Goal: Information Seeking & Learning: Learn about a topic

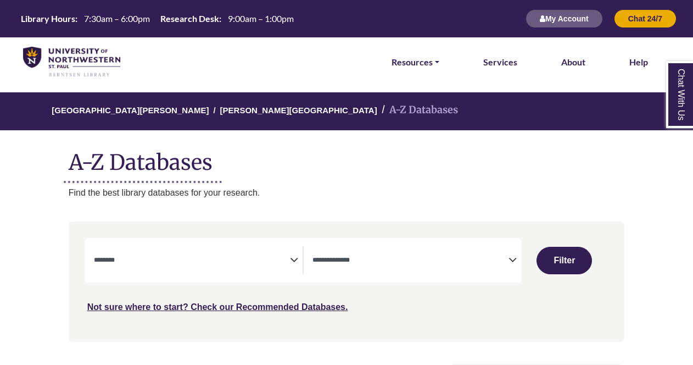
select select "Database Subject Filter"
select select "Database Types Filter"
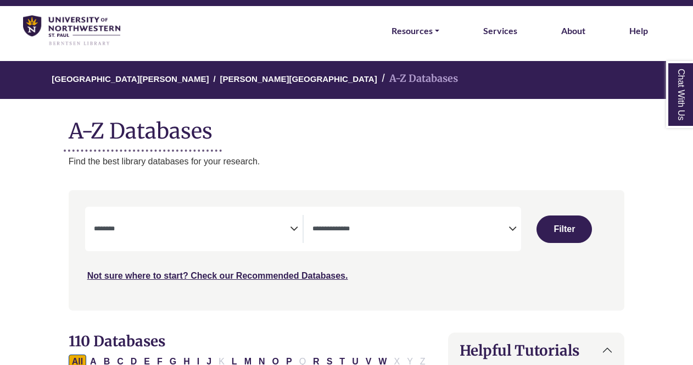
click at [296, 228] on icon "Search filters" at bounding box center [294, 227] width 8 height 16
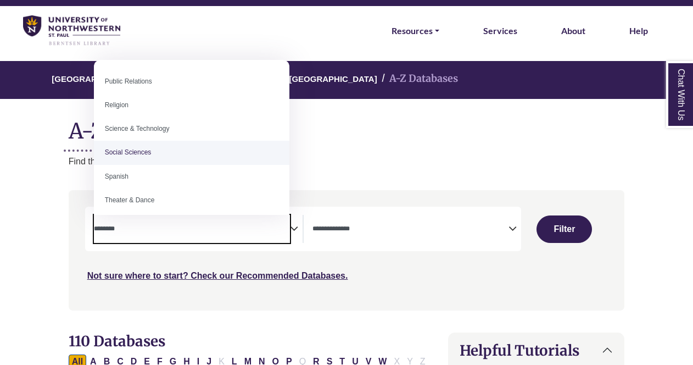
scroll to position [897, 0]
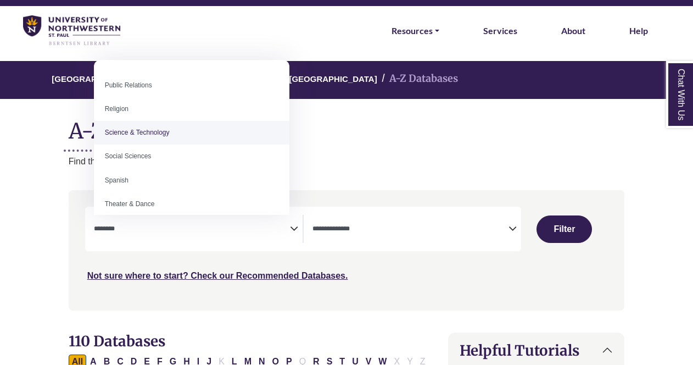
select select "*****"
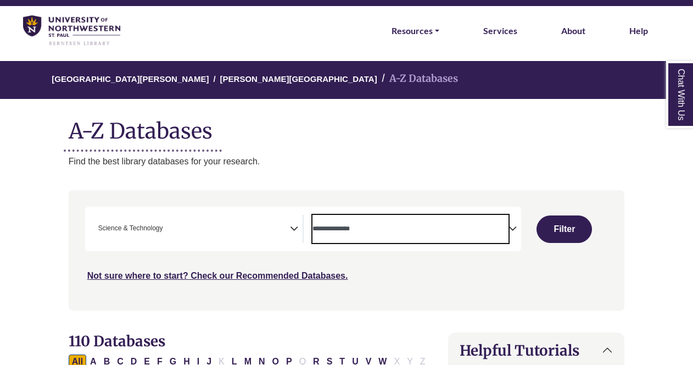
click at [356, 232] on textarea "Search" at bounding box center [411, 229] width 196 height 9
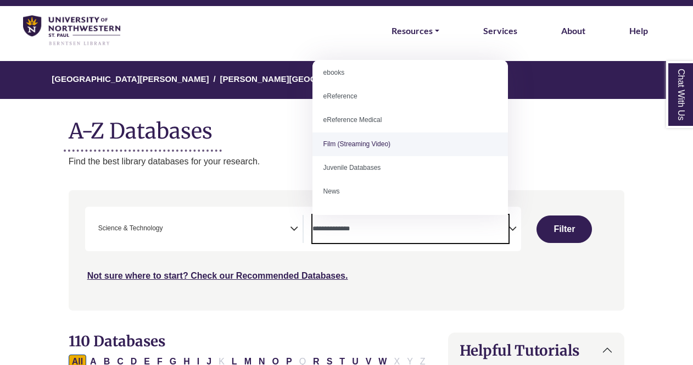
scroll to position [0, 0]
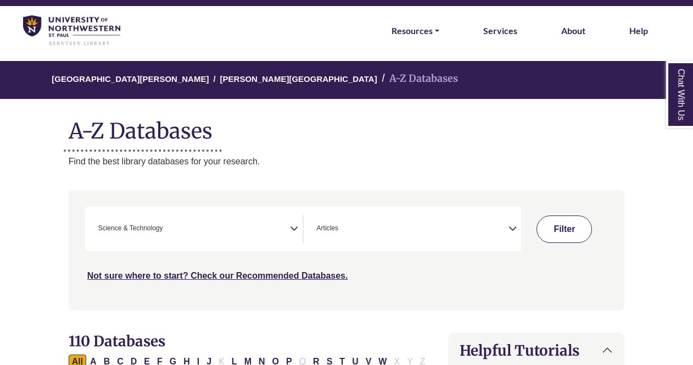
click at [558, 232] on button "Filter" at bounding box center [565, 228] width 56 height 27
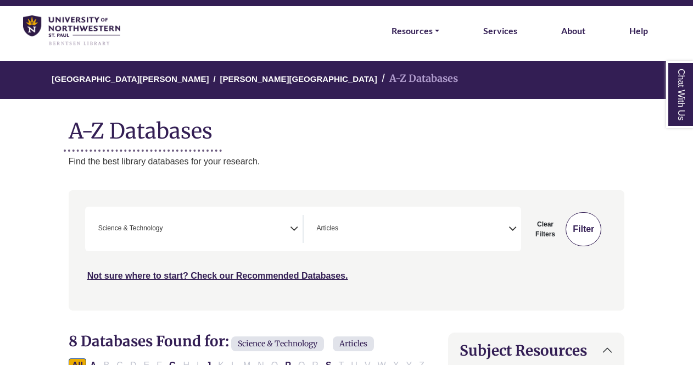
click at [590, 231] on button "Filter" at bounding box center [584, 229] width 36 height 34
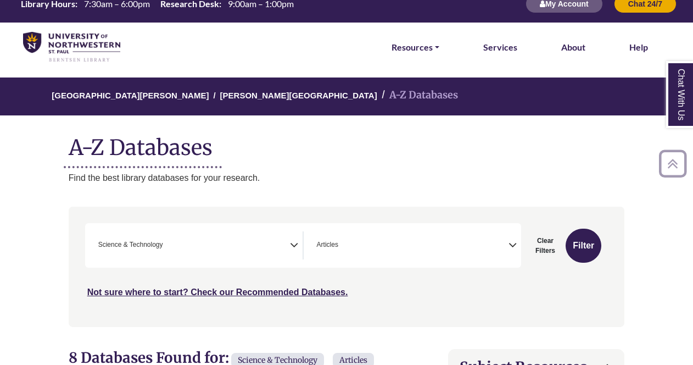
scroll to position [11, 0]
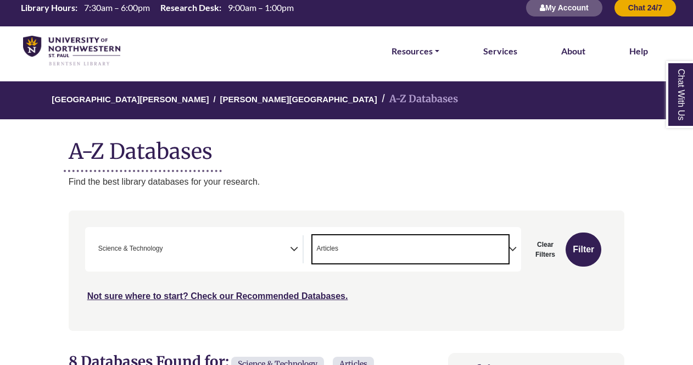
click at [427, 247] on span "× Articles" at bounding box center [411, 249] width 196 height 28
click at [584, 250] on button "Filter" at bounding box center [584, 249] width 36 height 34
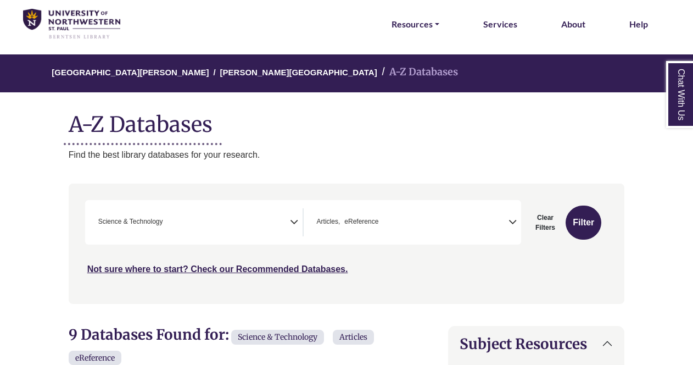
scroll to position [43, 0]
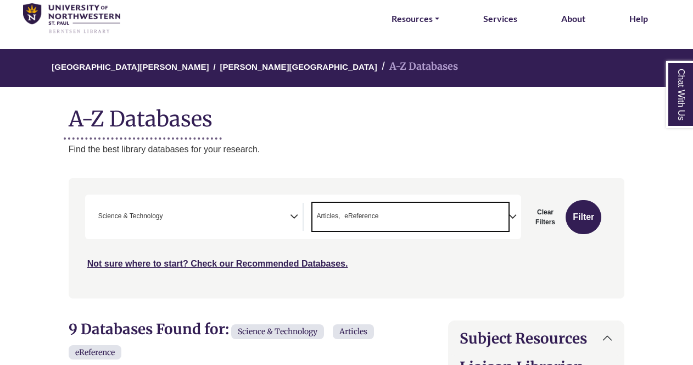
click at [334, 215] on span "Articles" at bounding box center [329, 216] width 24 height 10
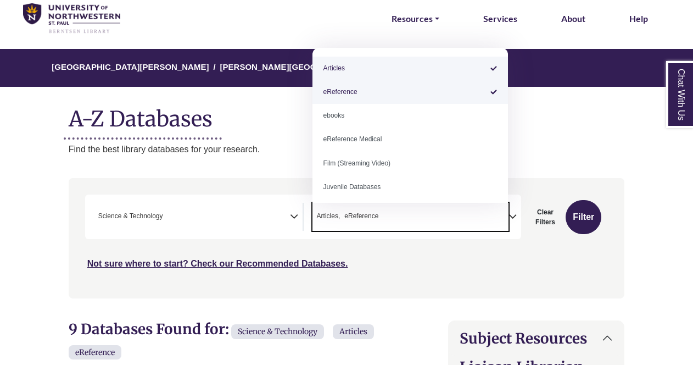
select select "*****"
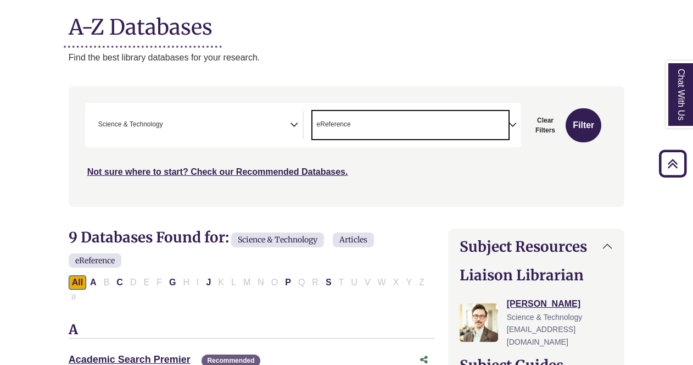
scroll to position [106, 0]
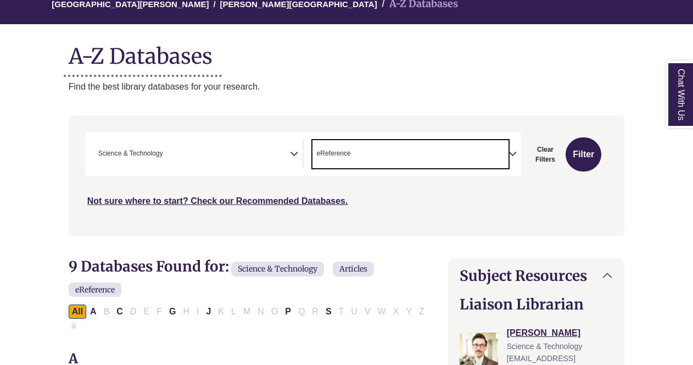
click at [290, 151] on icon "Search filters" at bounding box center [294, 152] width 8 height 16
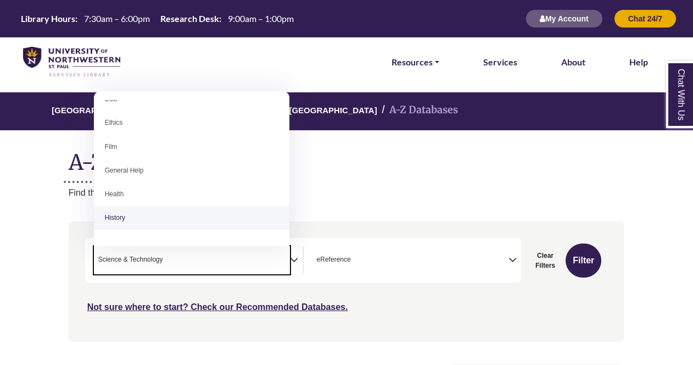
scroll to position [440, 0]
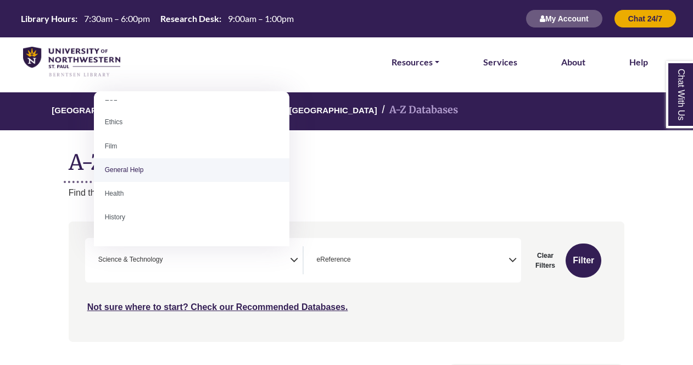
select select "*****"
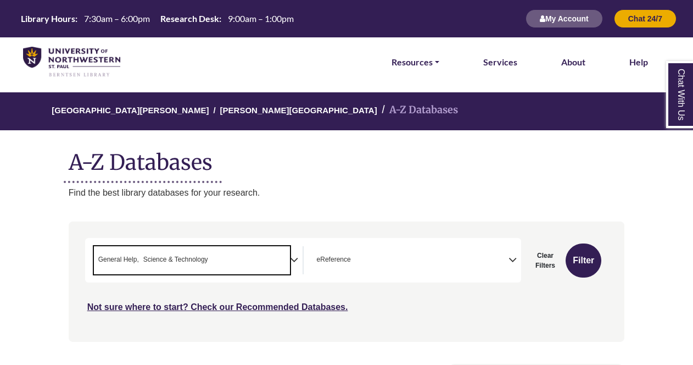
click at [208, 257] on ul "× General Help × Science & Technology" at bounding box center [152, 258] width 116 height 9
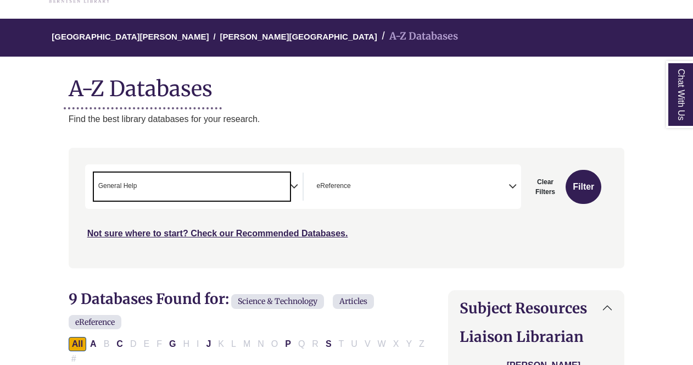
scroll to position [74, 0]
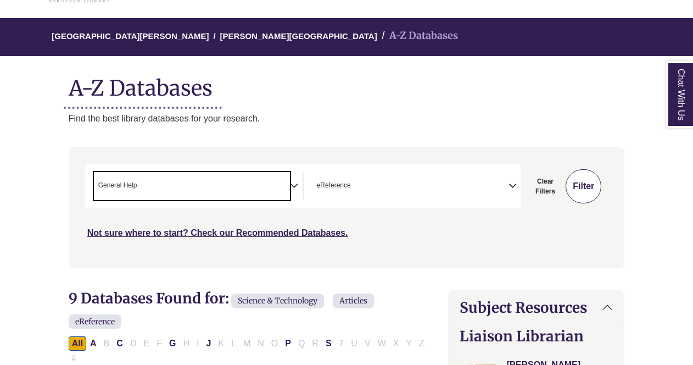
click at [590, 180] on button "Filter" at bounding box center [584, 186] width 36 height 34
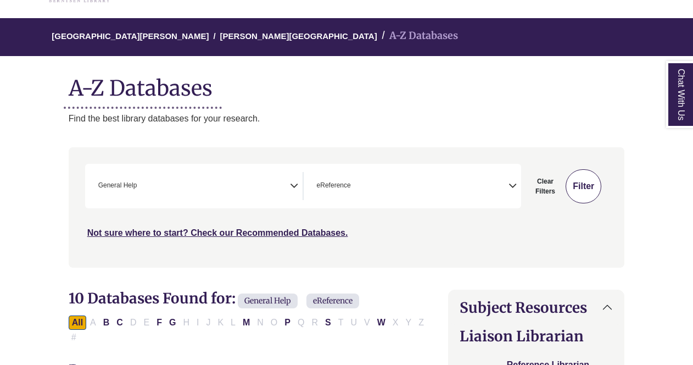
click at [581, 186] on button "Filter" at bounding box center [584, 186] width 36 height 34
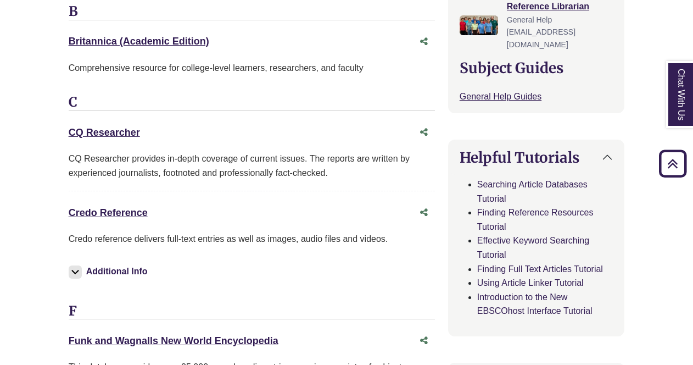
scroll to position [434, 0]
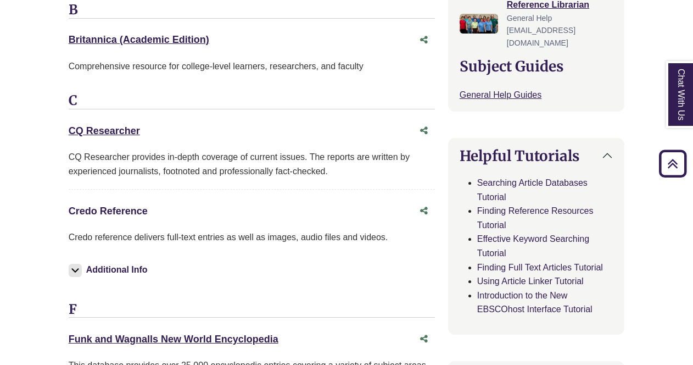
click at [88, 206] on link "Credo Reference This link opens in a new window" at bounding box center [108, 211] width 79 height 11
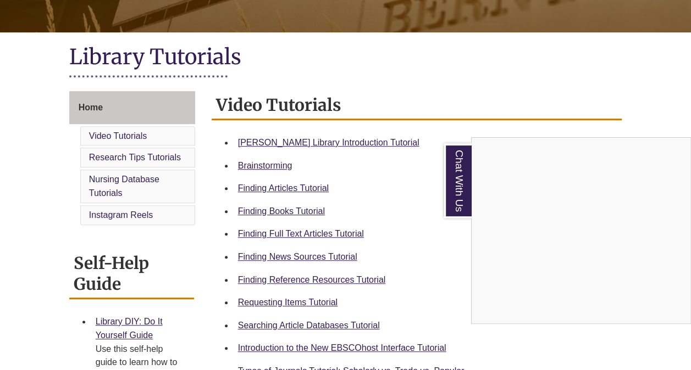
scroll to position [220, 0]
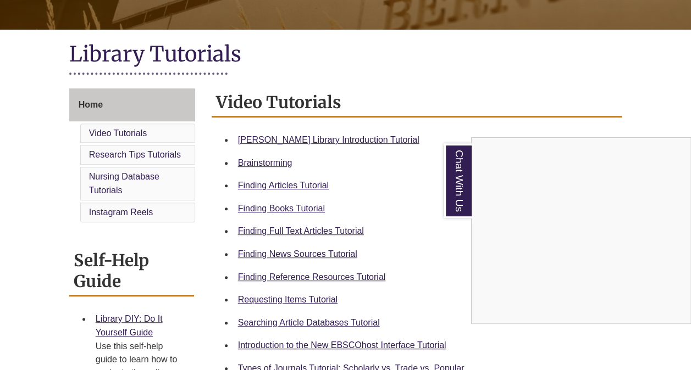
click at [254, 253] on div "Chat With Us" at bounding box center [345, 185] width 691 height 370
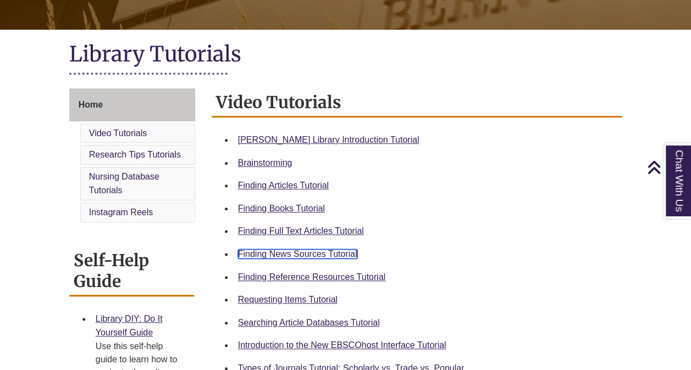
click at [264, 253] on link "Finding News Sources Tutorial" at bounding box center [297, 253] width 119 height 9
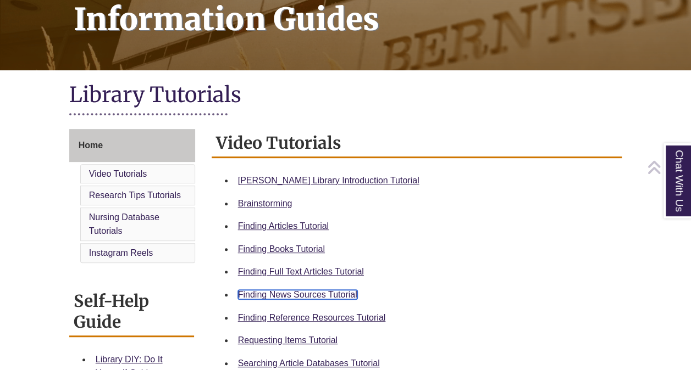
scroll to position [180, 0]
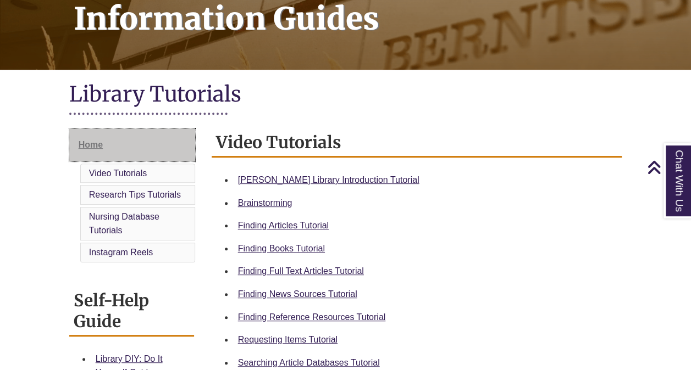
click at [97, 143] on span "Home" at bounding box center [91, 144] width 24 height 9
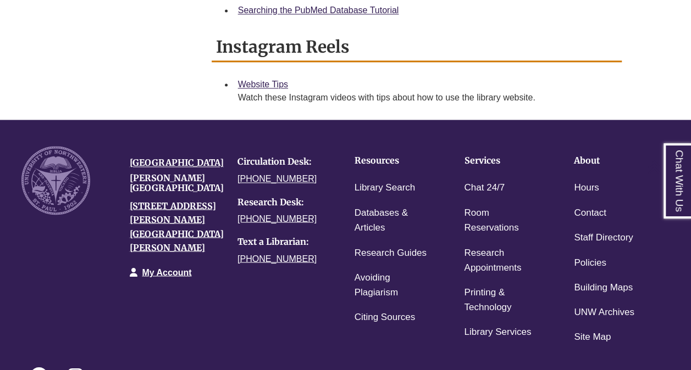
scroll to position [840, 0]
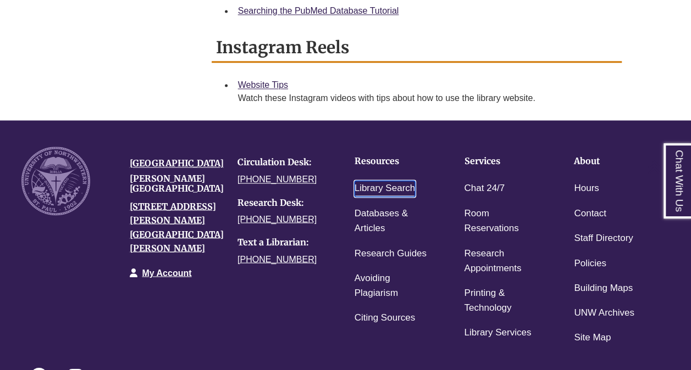
click at [370, 185] on link "Library Search" at bounding box center [384, 189] width 61 height 16
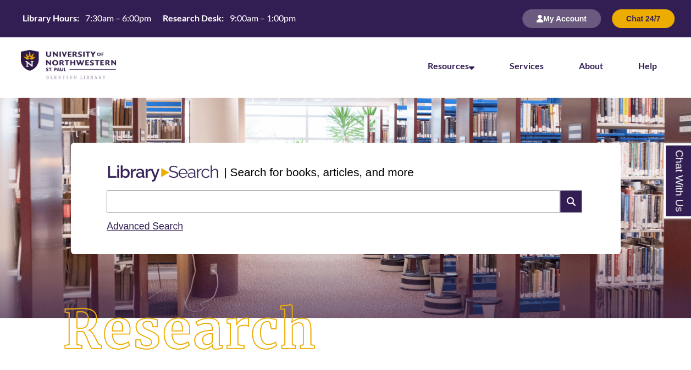
click at [256, 204] on input "text" at bounding box center [333, 202] width 453 height 22
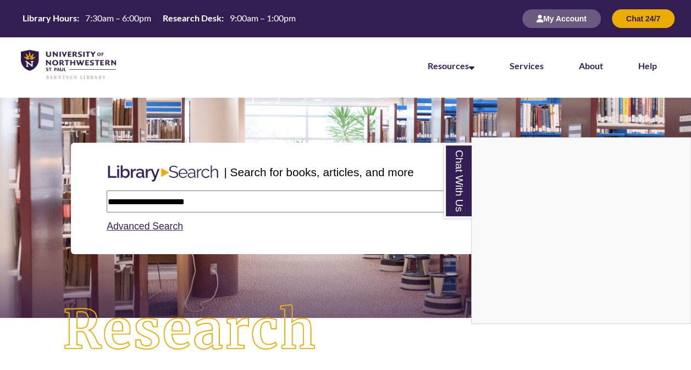
type input "**********"
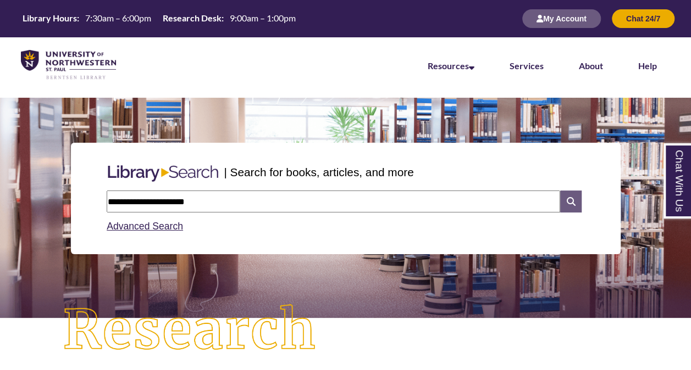
click at [570, 203] on icon at bounding box center [570, 202] width 21 height 22
